Goal: Task Accomplishment & Management: Manage account settings

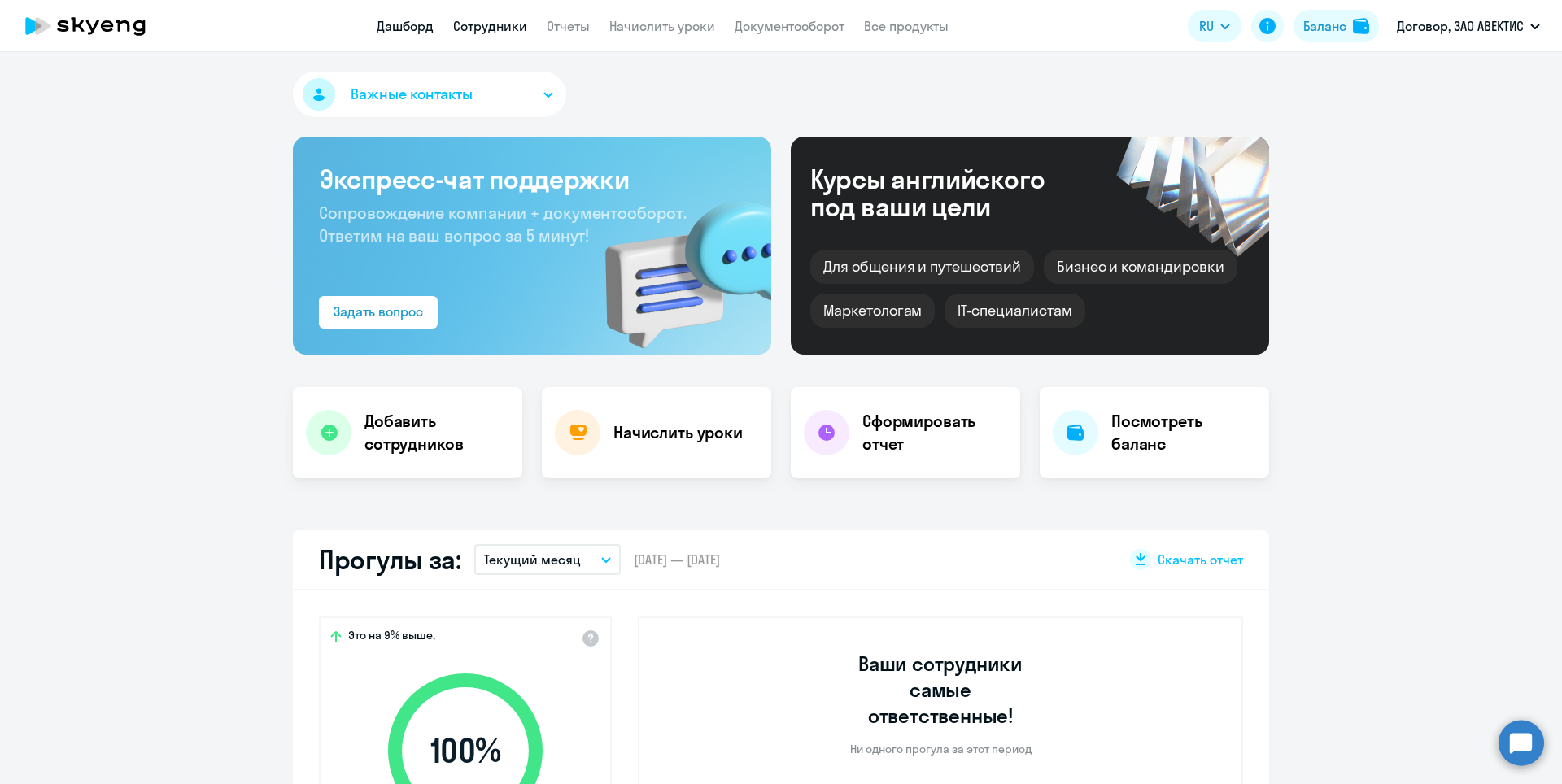
click at [480, 23] on link "Сотрудники" at bounding box center [490, 25] width 74 height 16
select select "30"
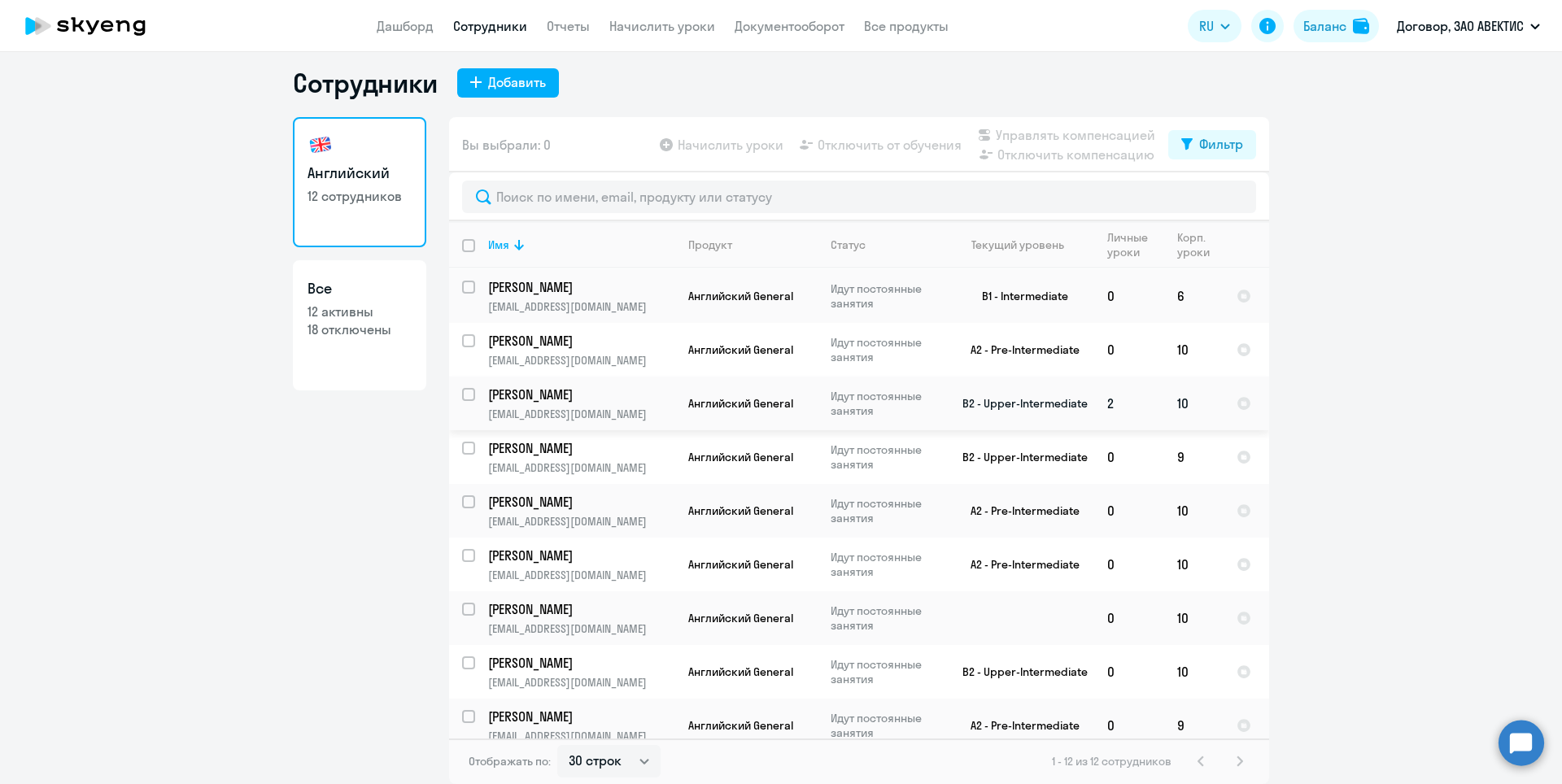
scroll to position [81, 0]
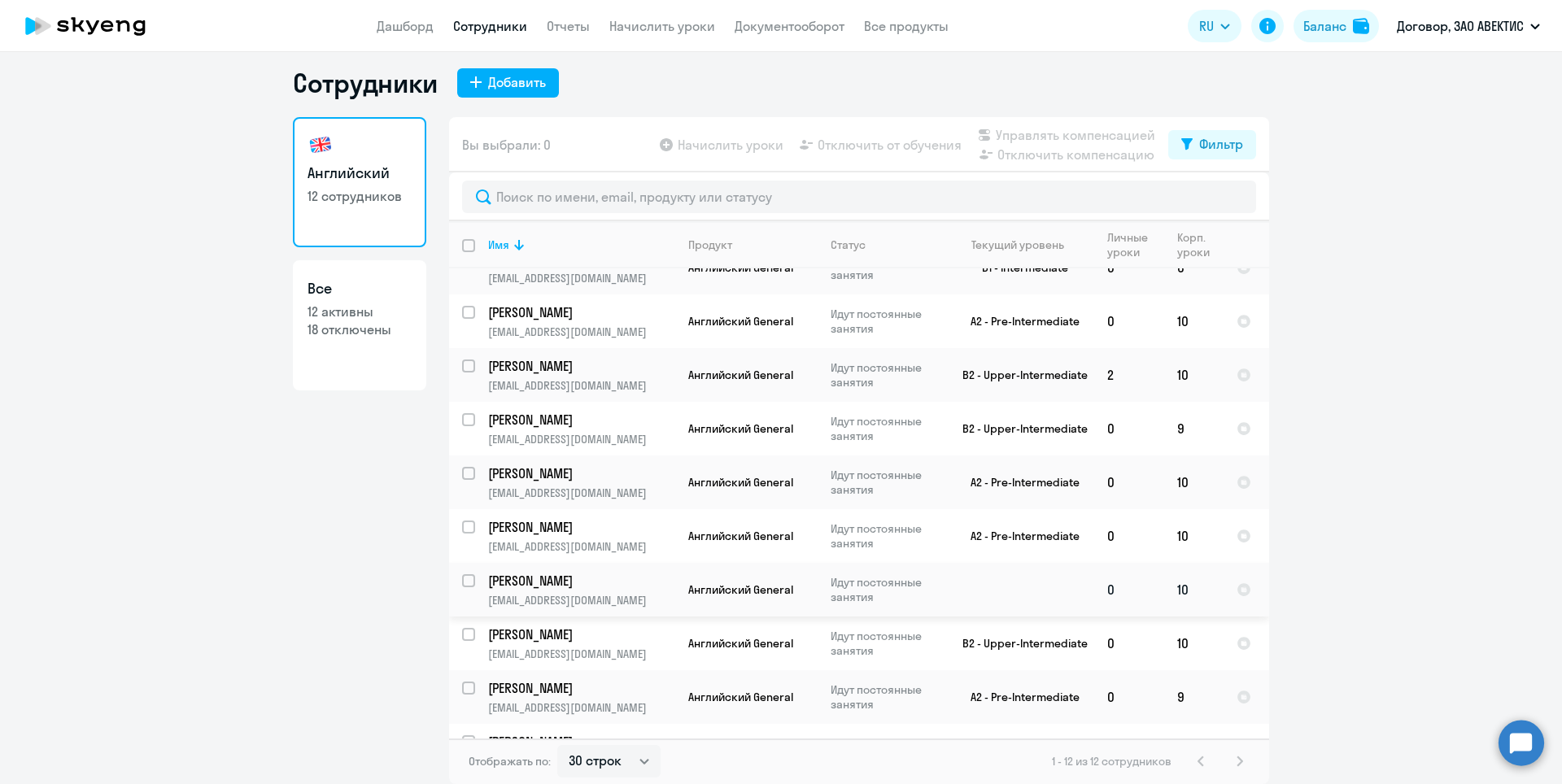
click at [532, 574] on p "[PERSON_NAME]" at bounding box center [579, 580] width 183 height 18
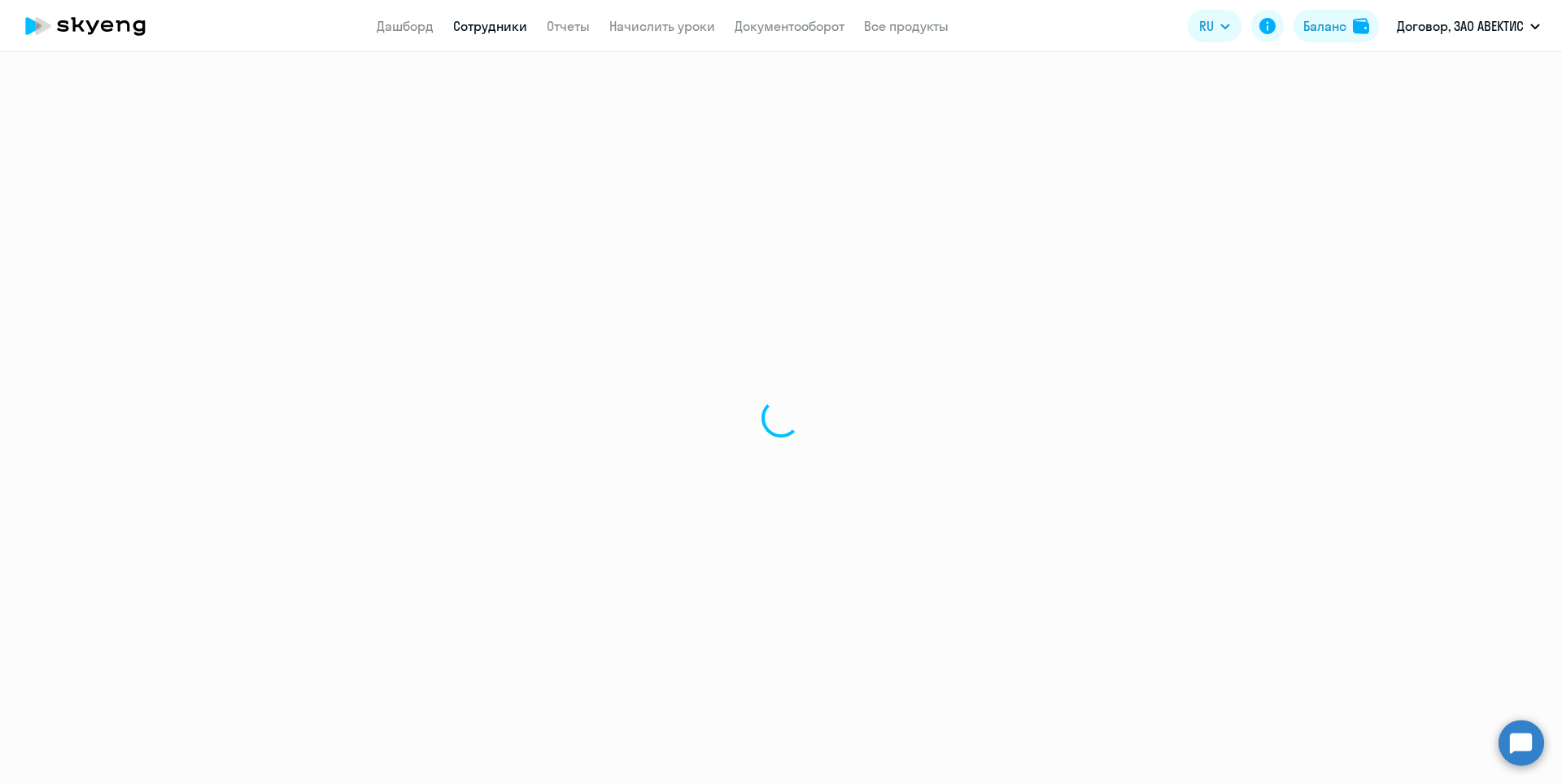
select select "english"
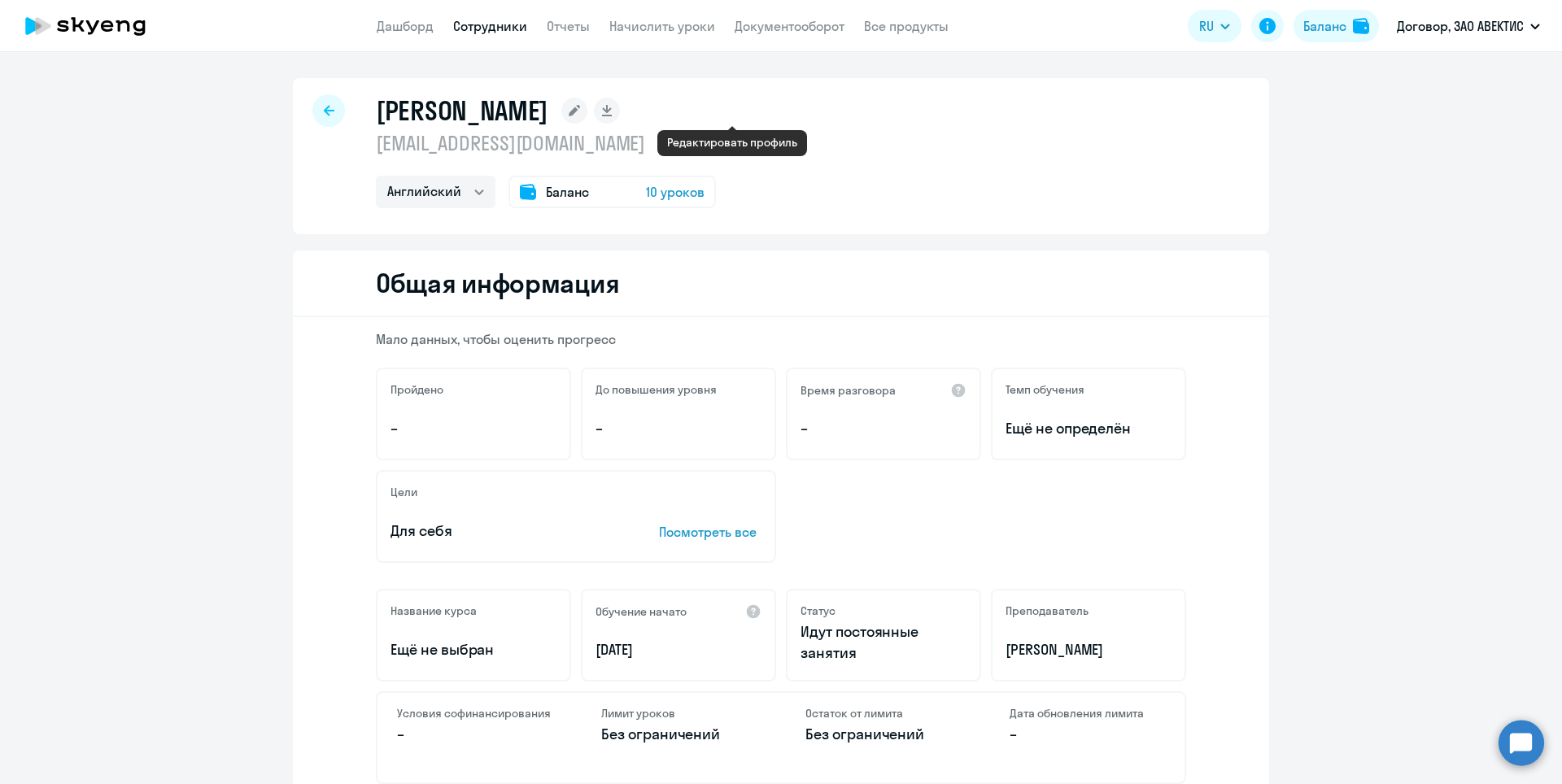
click at [587, 106] on rect at bounding box center [574, 110] width 26 height 26
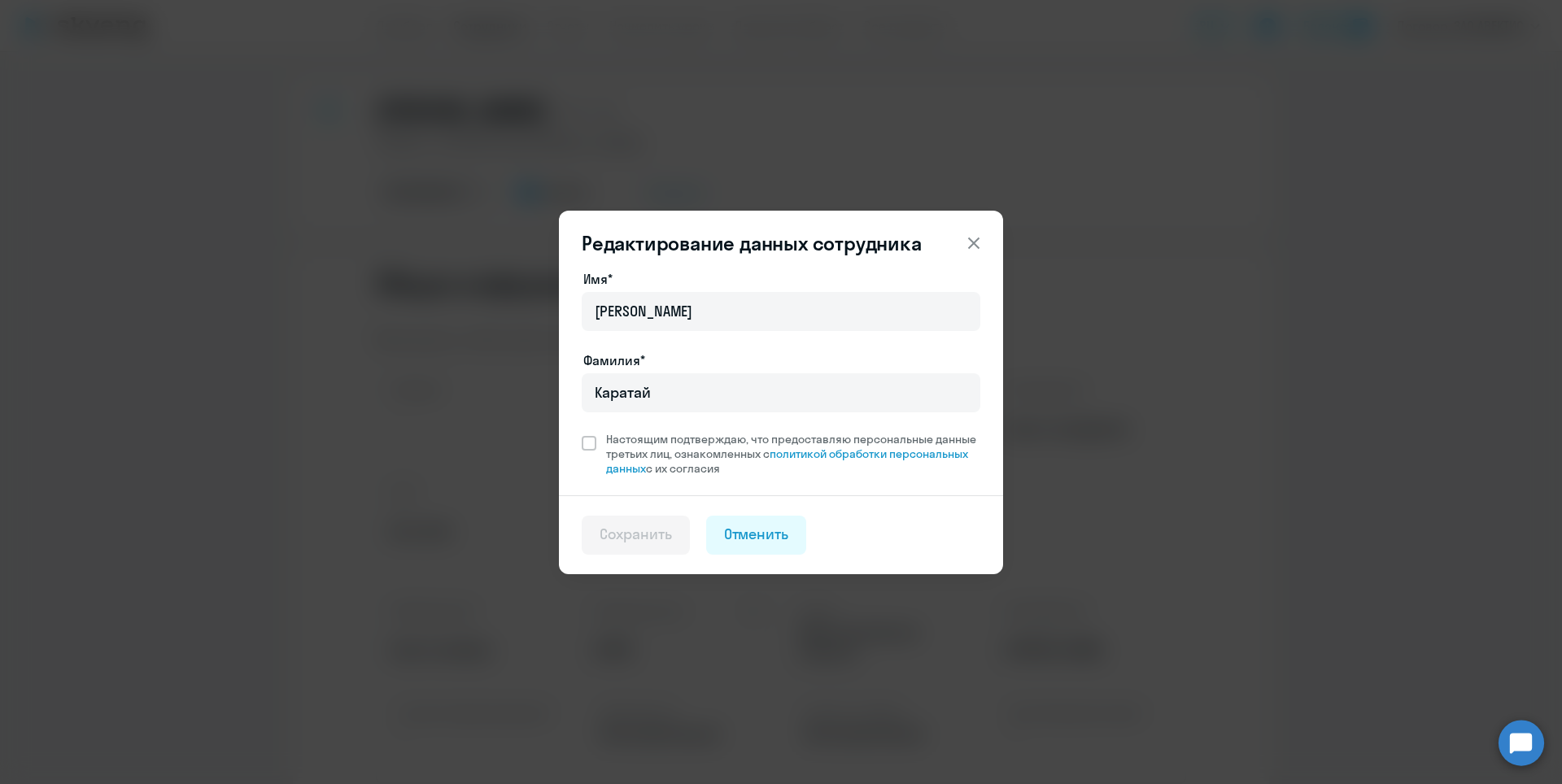
click at [969, 248] on icon at bounding box center [973, 242] width 19 height 19
